Goal: Information Seeking & Learning: Learn about a topic

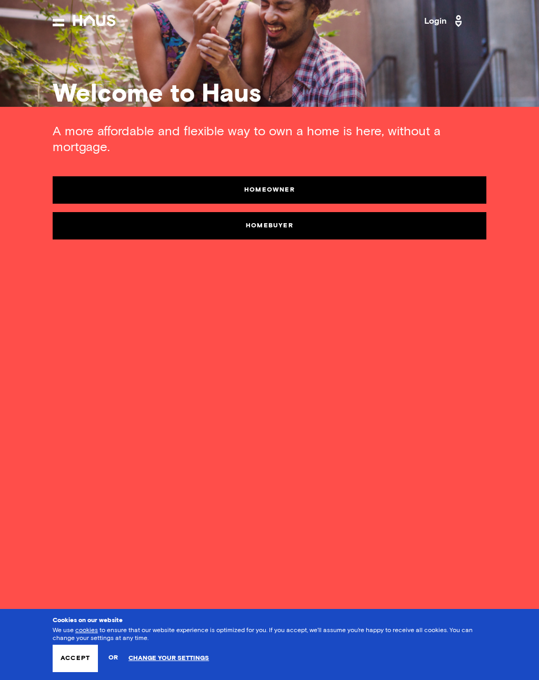
click at [300, 227] on link "Homebuyer" at bounding box center [270, 225] width 434 height 27
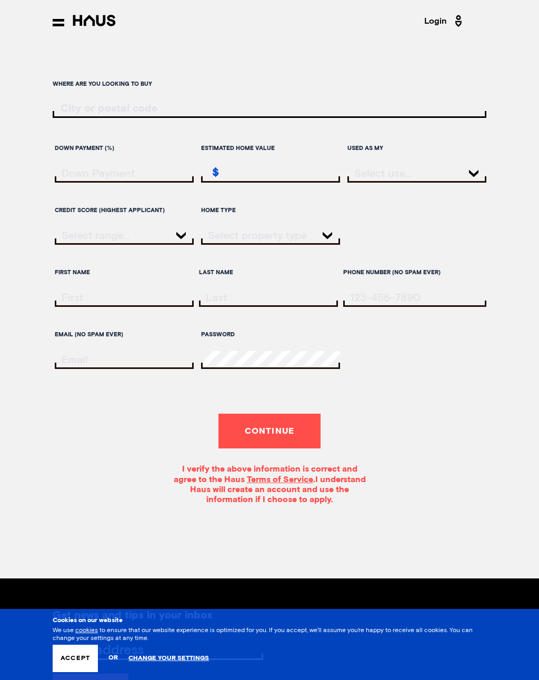
click at [120, 105] on input "ratesLocationInput" at bounding box center [270, 109] width 434 height 12
type input "S18"
click at [281, 430] on button "Continue" at bounding box center [269, 431] width 103 height 35
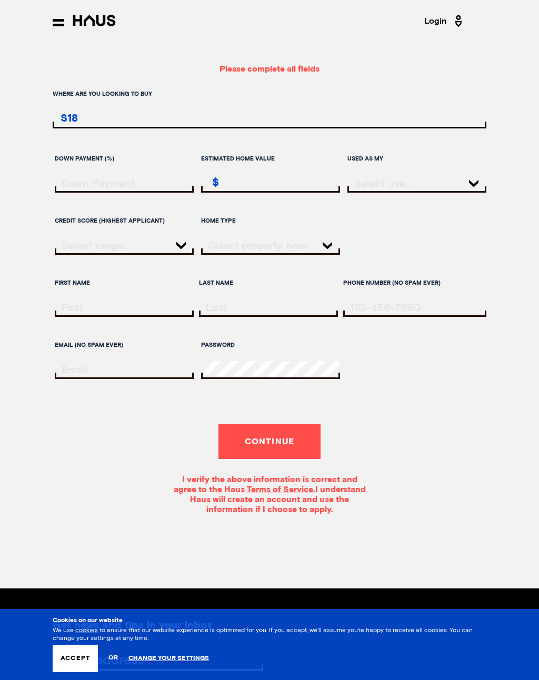
click at [59, 19] on icon at bounding box center [59, 22] width 12 height 7
